Goal: Task Accomplishment & Management: Use online tool/utility

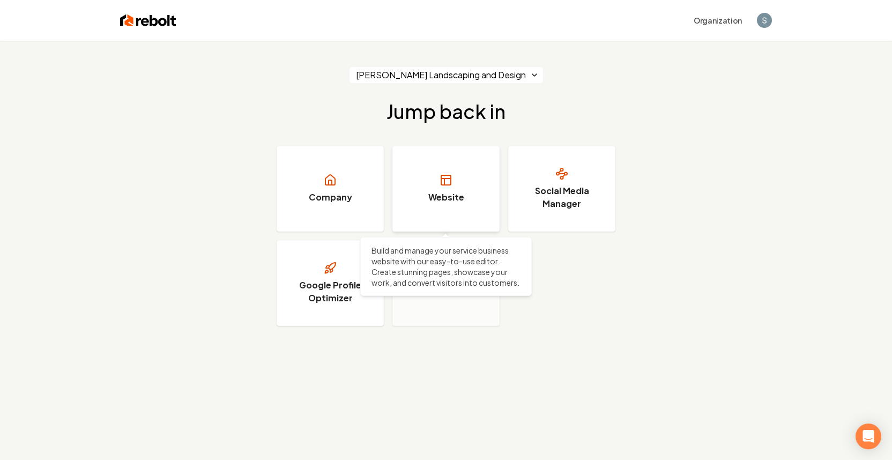
click at [447, 179] on icon at bounding box center [446, 180] width 13 height 13
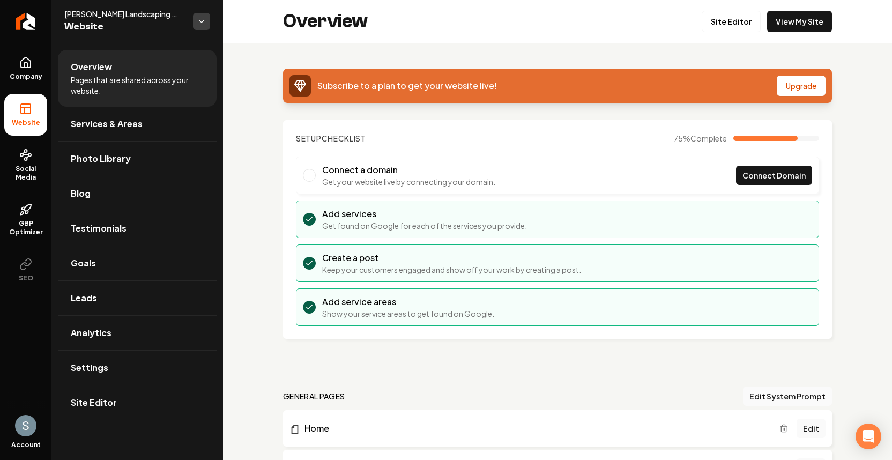
click at [201, 23] on html "Company Website Social Media GBP Optimizer SEO Account [PERSON_NAME] Landscapin…" at bounding box center [446, 230] width 892 height 460
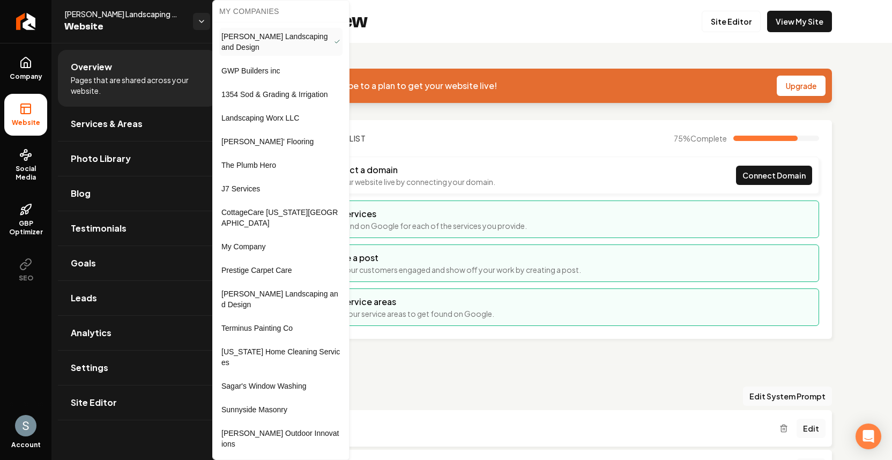
click at [298, 188] on link "J7 Services" at bounding box center [280, 188] width 123 height 17
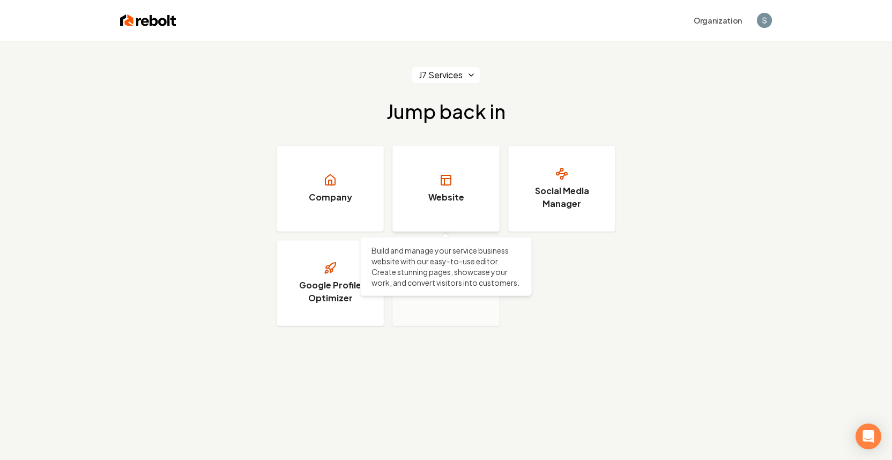
click at [416, 184] on link "Website" at bounding box center [446, 189] width 107 height 86
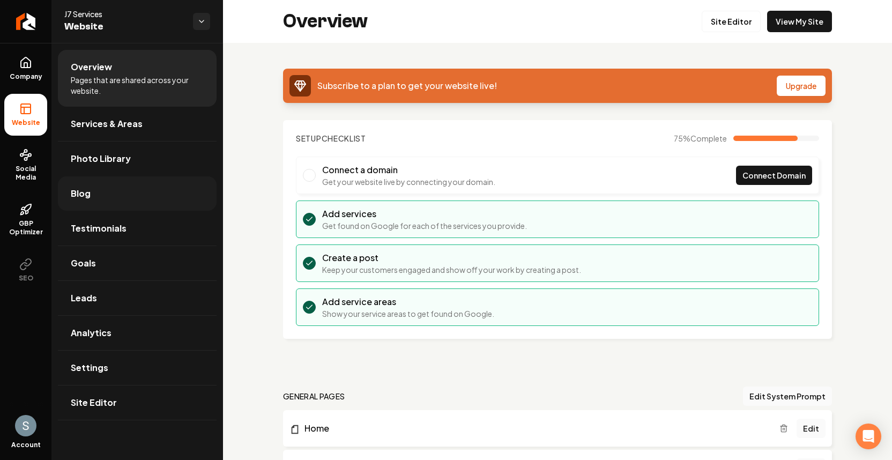
click at [135, 189] on link "Blog" at bounding box center [137, 193] width 159 height 34
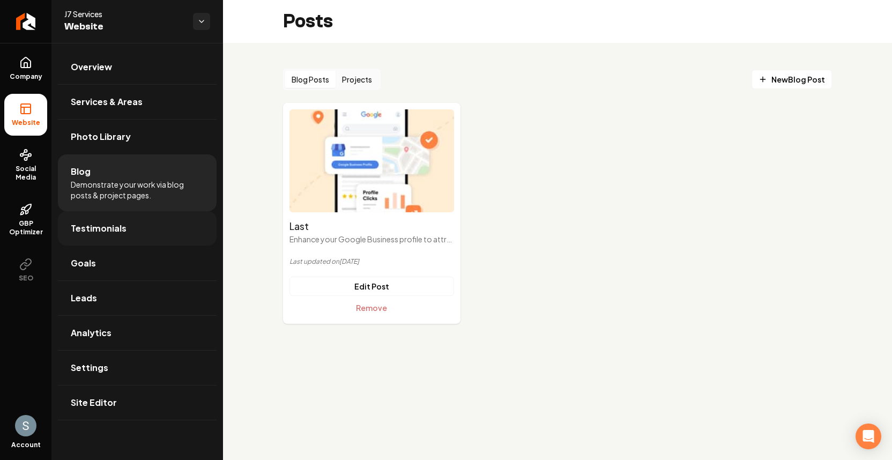
click at [117, 235] on link "Testimonials" at bounding box center [137, 228] width 159 height 34
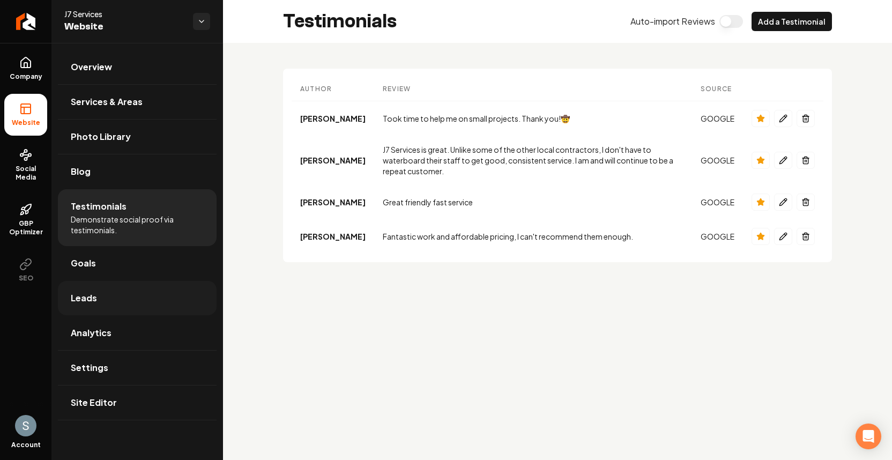
click at [125, 295] on link "Leads" at bounding box center [137, 298] width 159 height 34
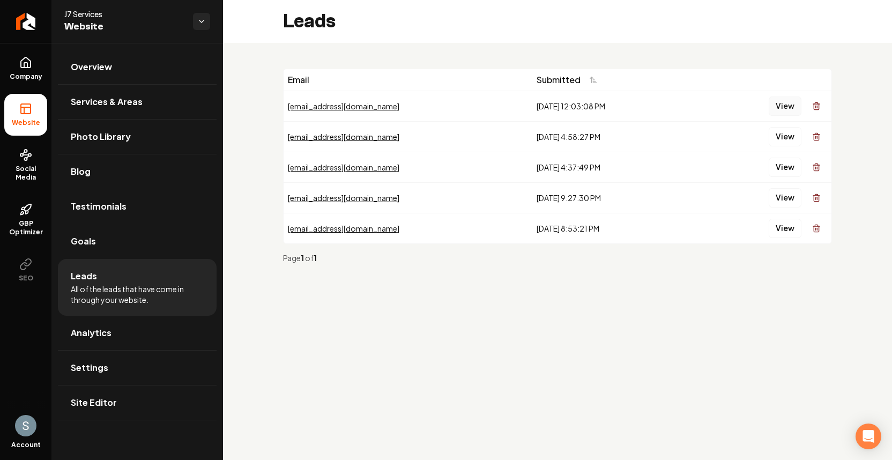
click at [783, 105] on button "View" at bounding box center [785, 106] width 33 height 19
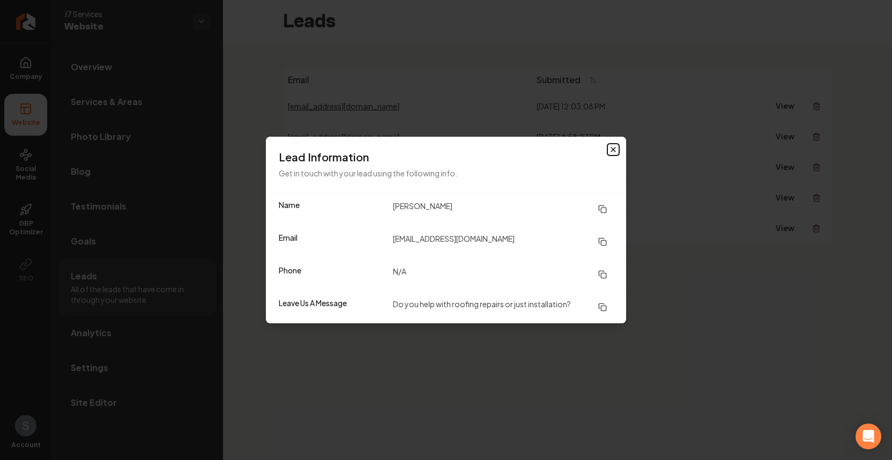
click at [617, 151] on icon "button" at bounding box center [613, 149] width 9 height 9
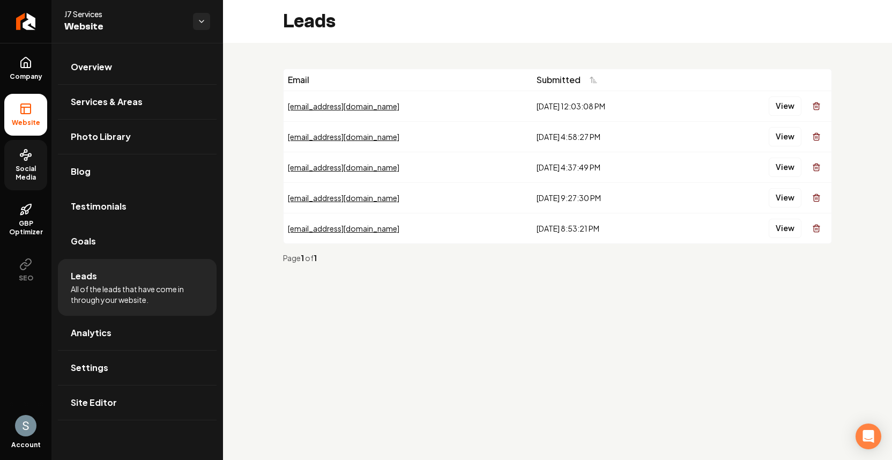
click at [23, 162] on link "Social Media" at bounding box center [25, 165] width 43 height 50
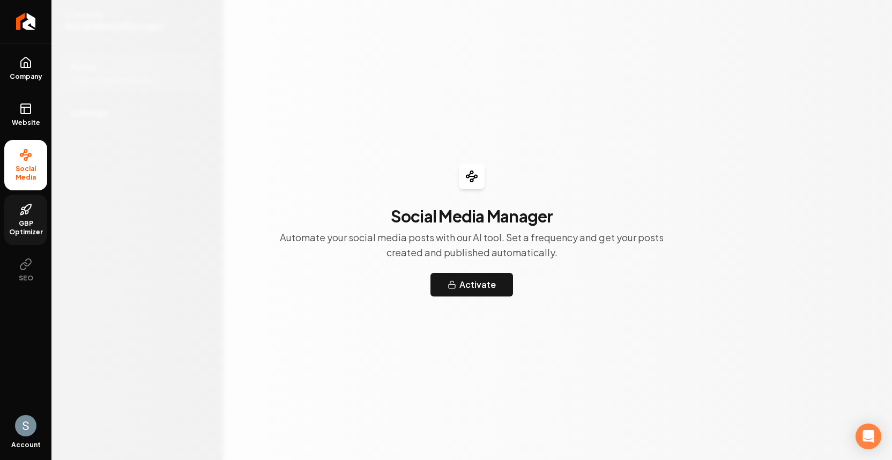
click at [21, 209] on icon at bounding box center [23, 209] width 4 height 2
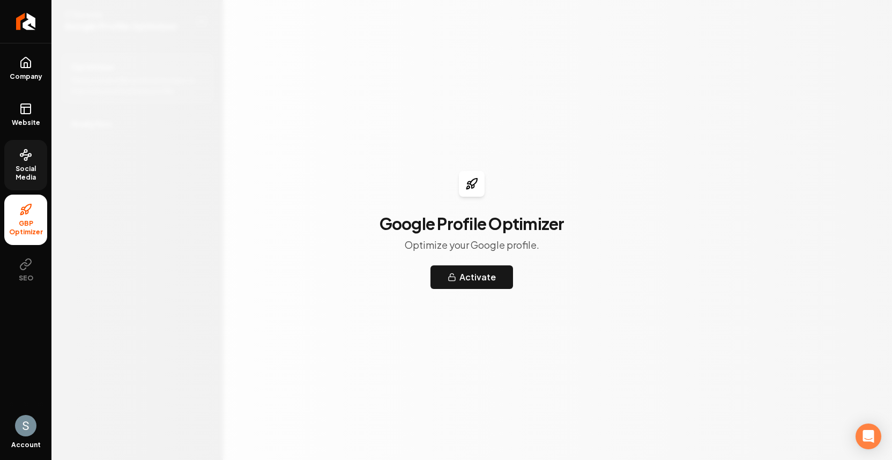
click at [26, 159] on circle at bounding box center [26, 159] width 3 height 3
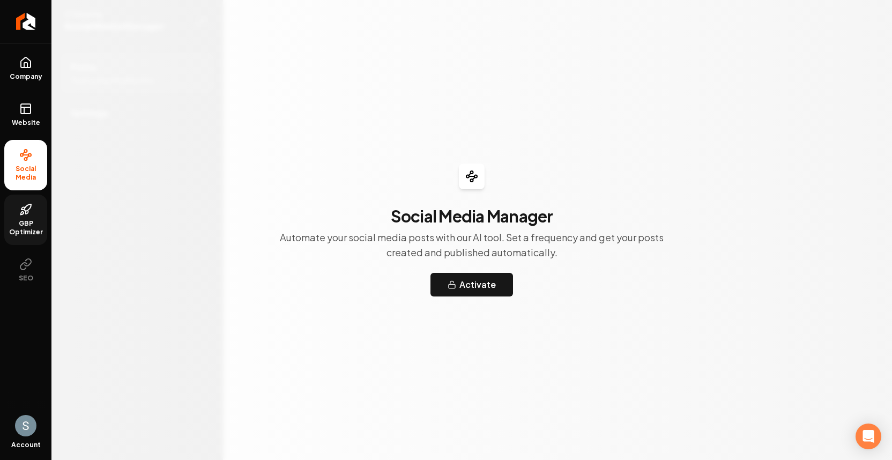
click at [33, 215] on link "GBP Optimizer" at bounding box center [25, 220] width 43 height 50
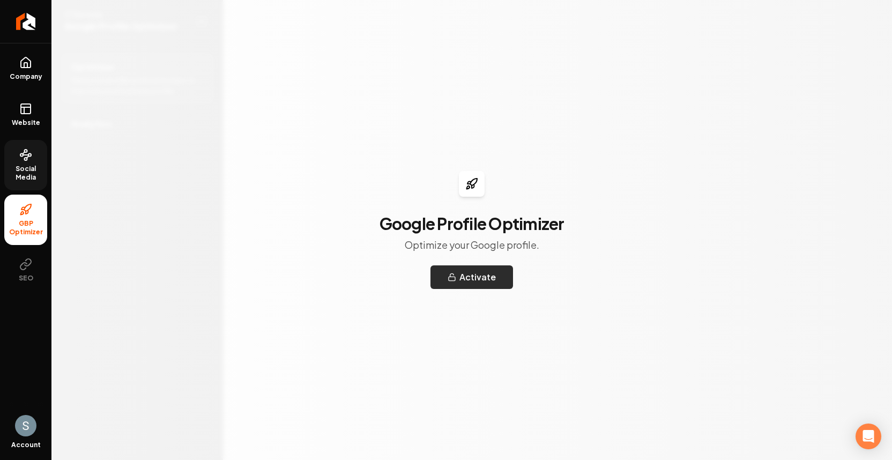
click at [488, 284] on button "Activate" at bounding box center [472, 277] width 83 height 24
